Goal: Check status: Check status

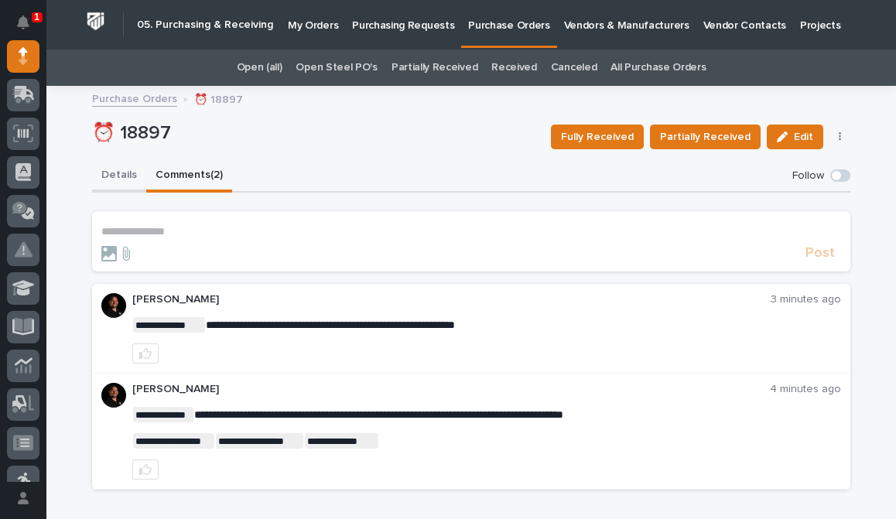
click at [121, 169] on button "Details" at bounding box center [119, 176] width 54 height 32
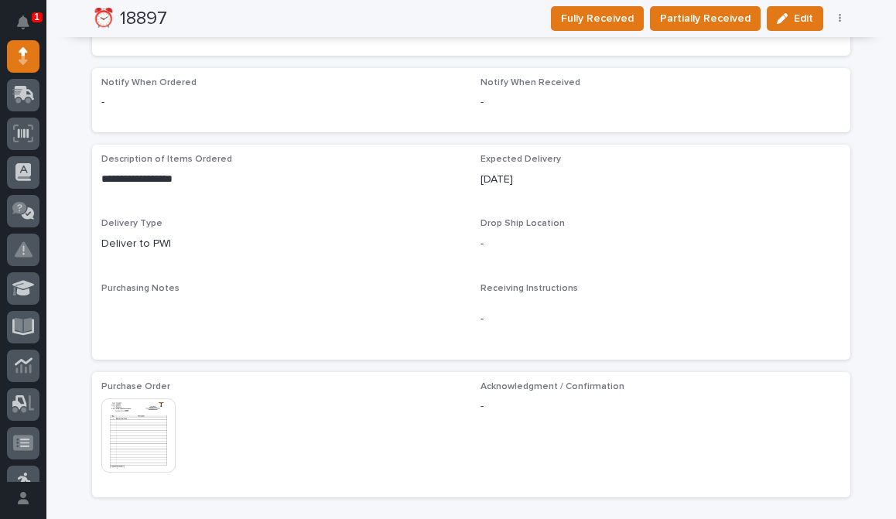
scroll to position [542, 0]
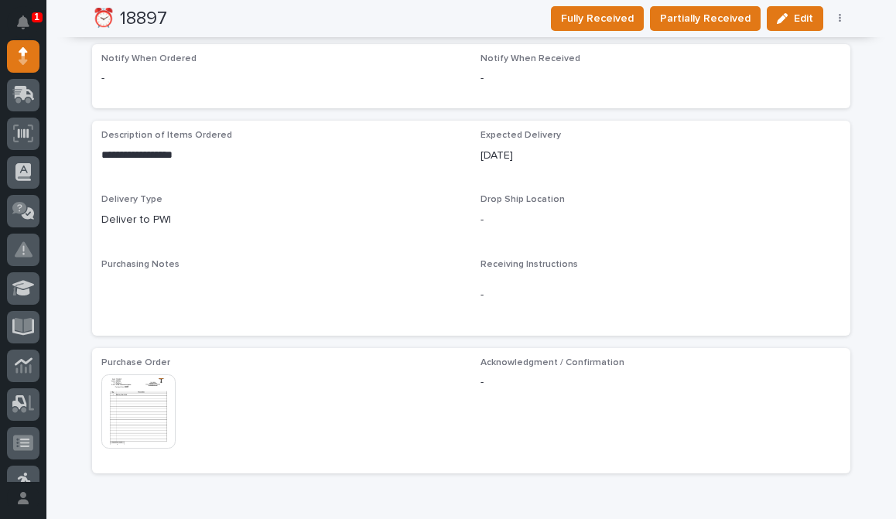
click at [152, 409] on img at bounding box center [138, 411] width 74 height 74
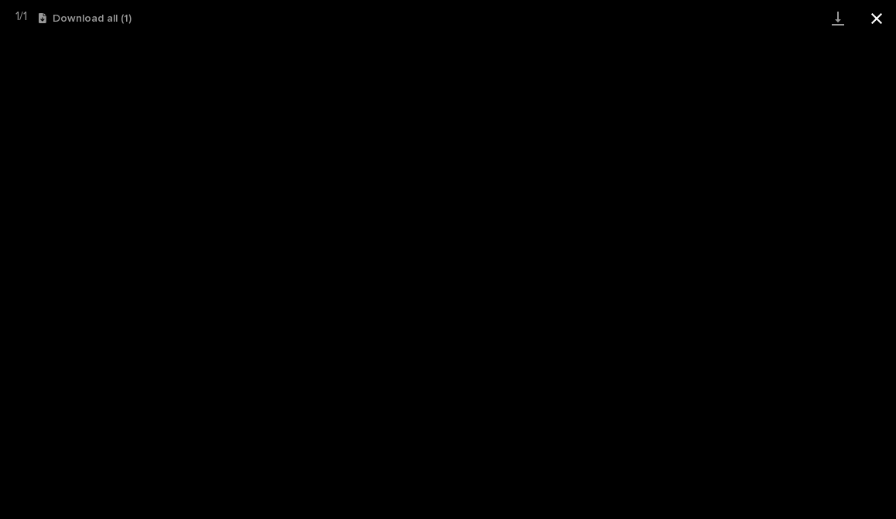
click at [872, 18] on button "Close gallery" at bounding box center [876, 18] width 39 height 36
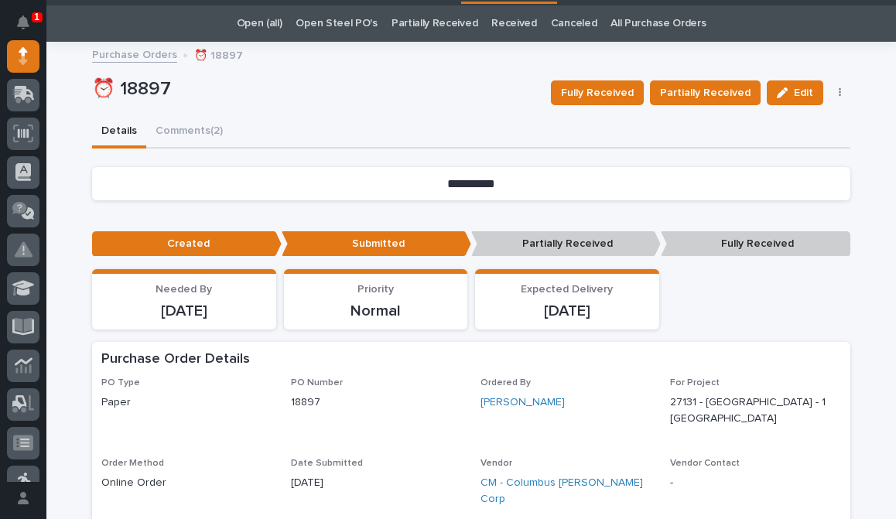
scroll to position [0, 0]
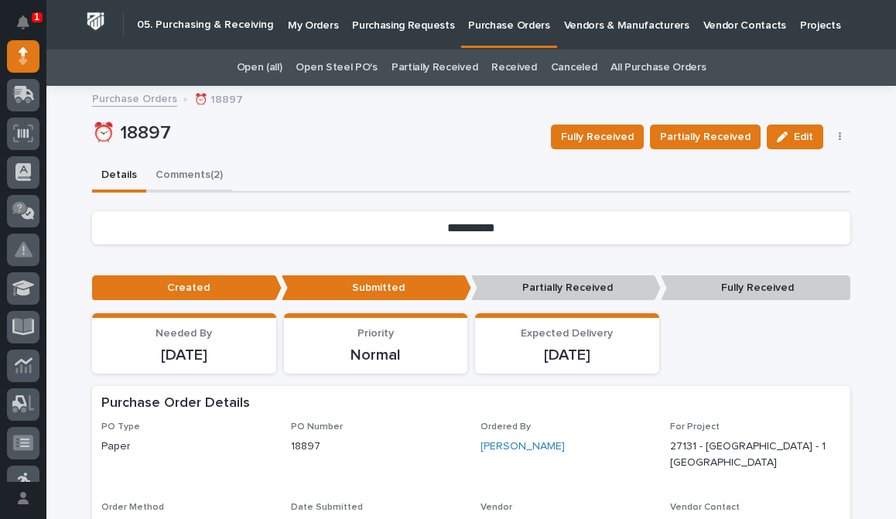
click at [186, 182] on button "Comments (2)" at bounding box center [189, 176] width 86 height 32
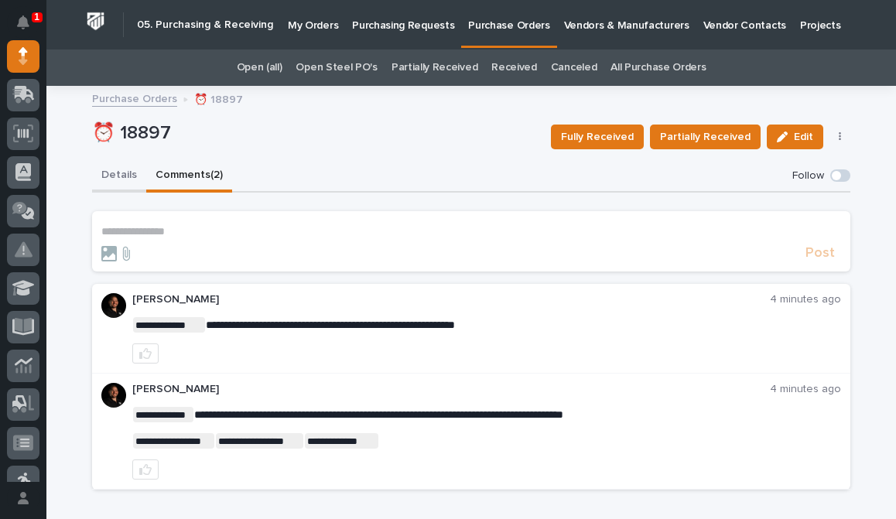
click at [114, 173] on button "Details" at bounding box center [119, 176] width 54 height 32
